Goal: Task Accomplishment & Management: Use online tool/utility

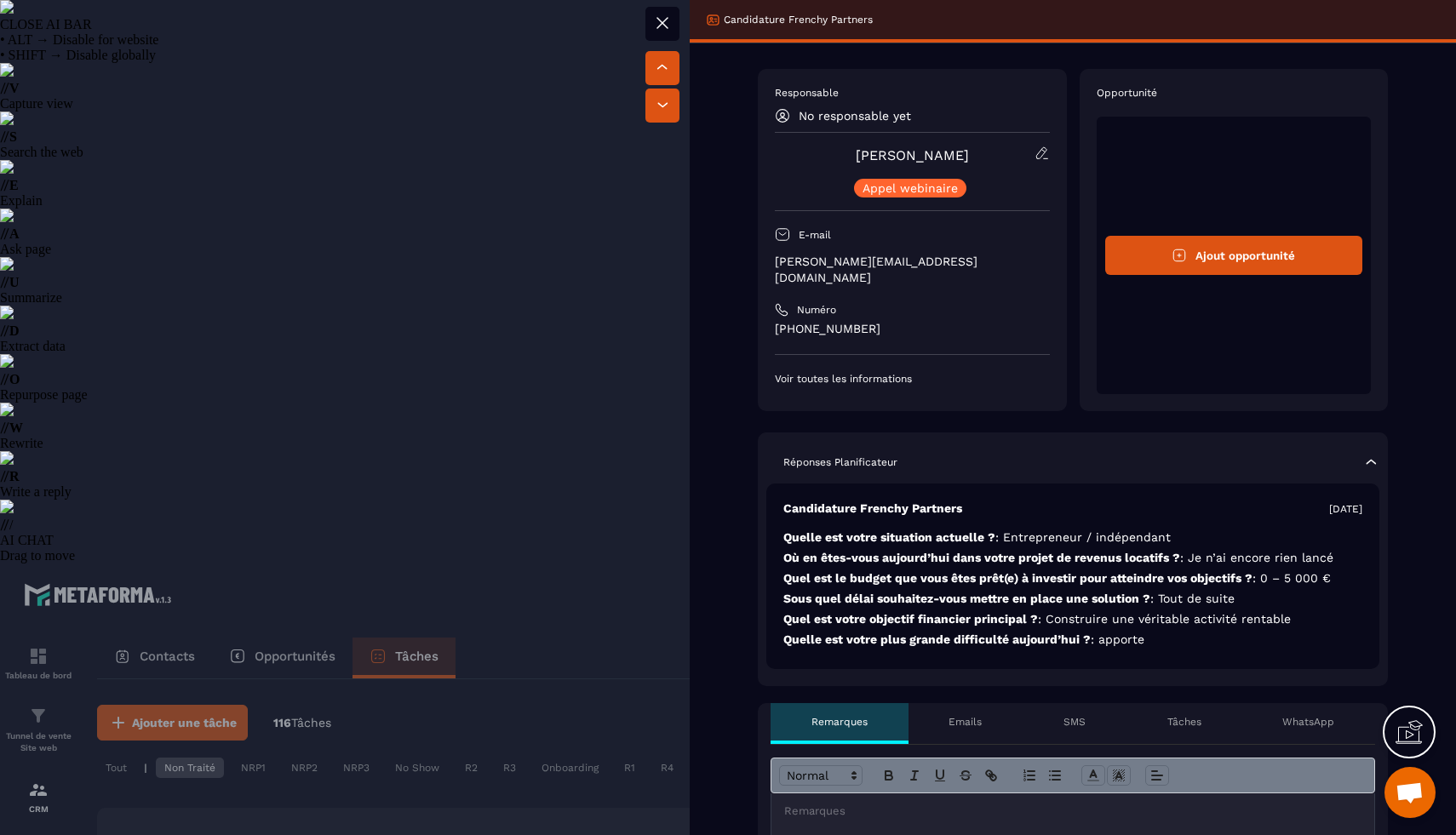
select select "******"
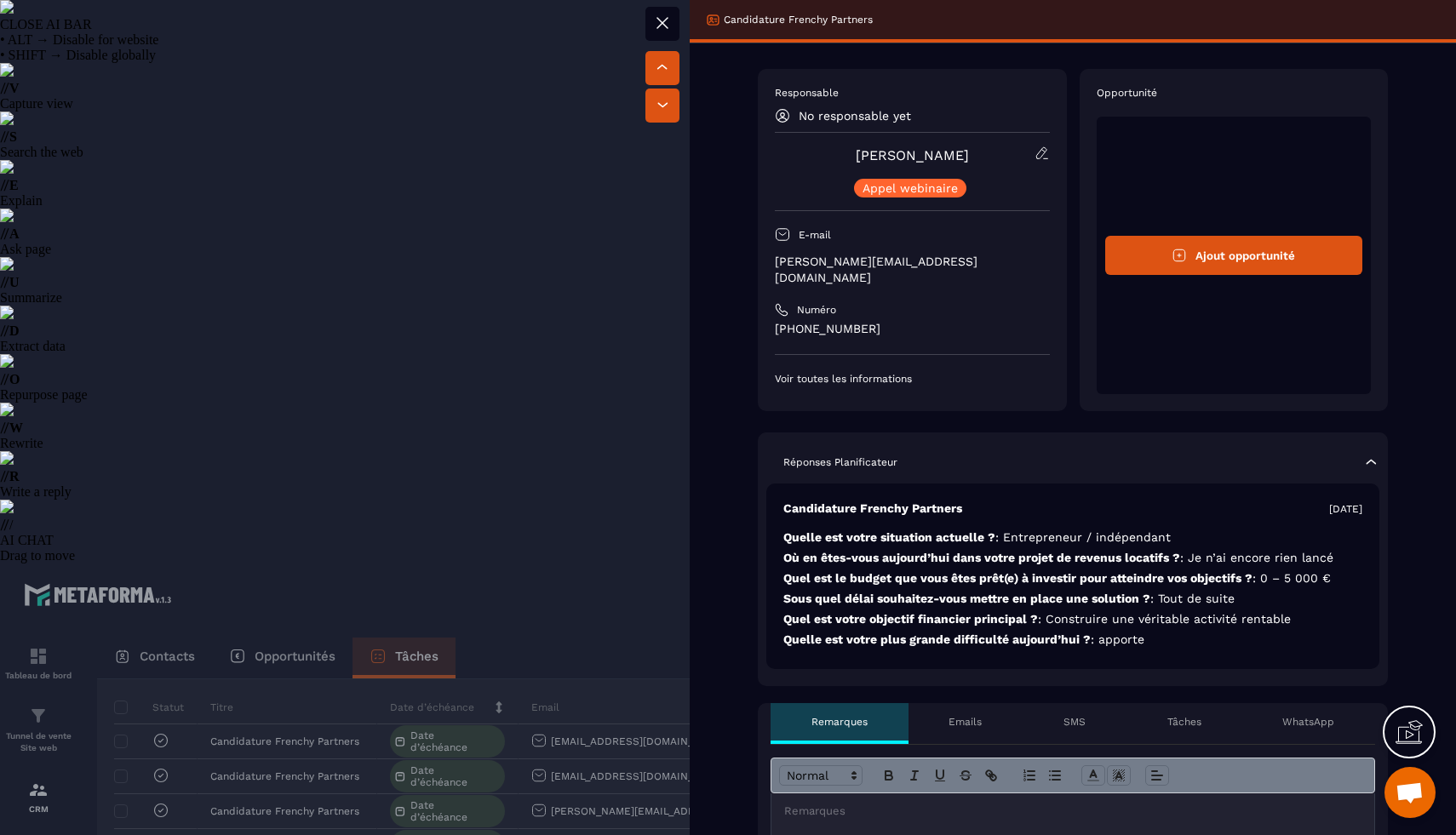
click at [259, 627] on div at bounding box center [728, 418] width 1456 height 835
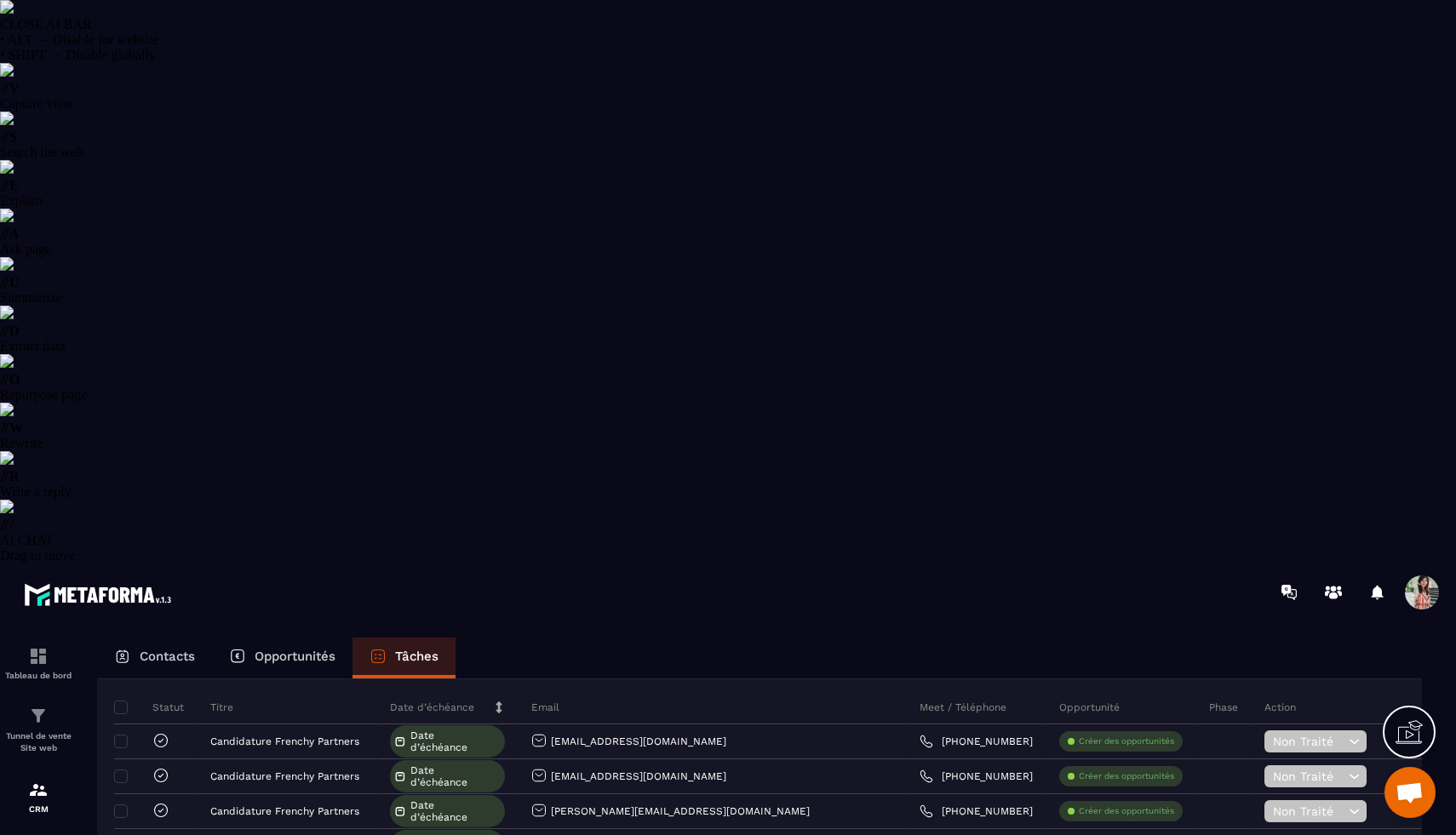
type textarea "**********"
